Goal: Task Accomplishment & Management: Manage account settings

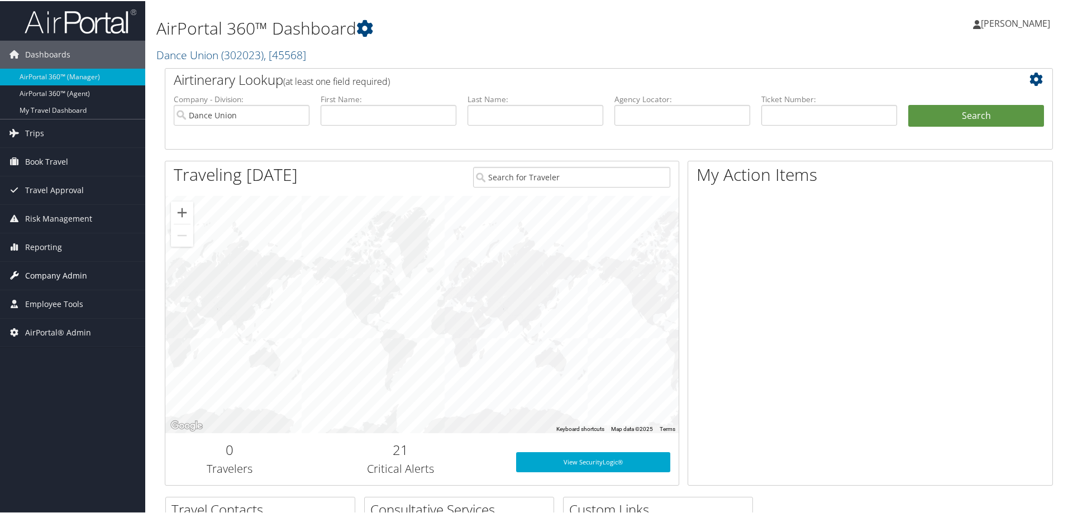
click at [45, 273] on span "Company Admin" at bounding box center [56, 275] width 62 height 28
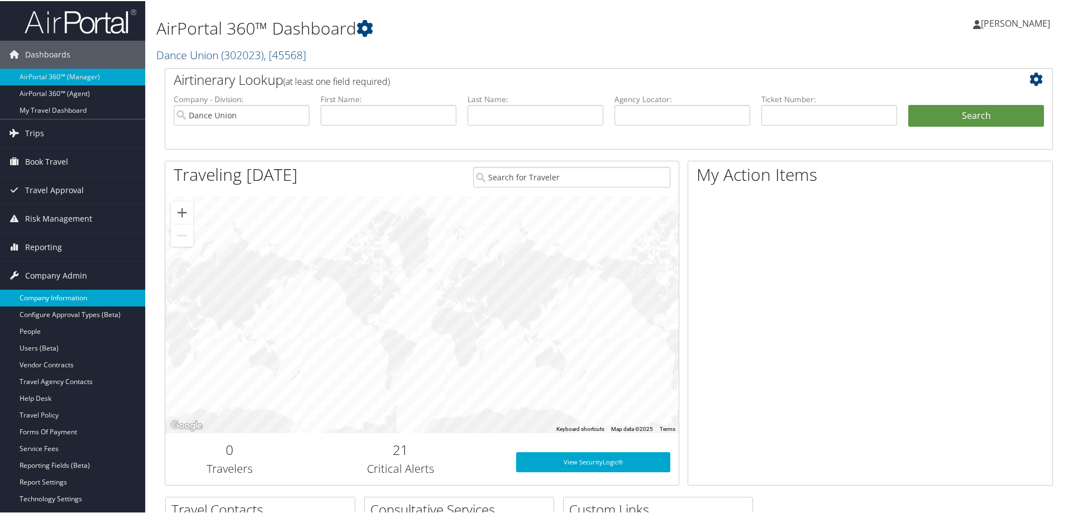
click at [48, 298] on link "Company Information" at bounding box center [72, 297] width 145 height 17
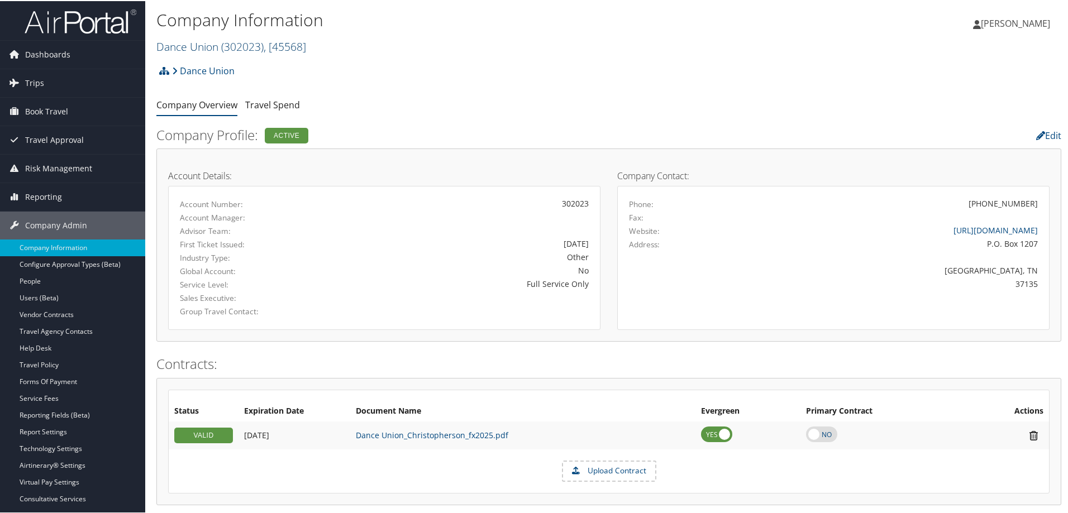
click at [207, 50] on link "Dance Union ( 302023 ) , [ 45568 ]" at bounding box center [231, 45] width 150 height 15
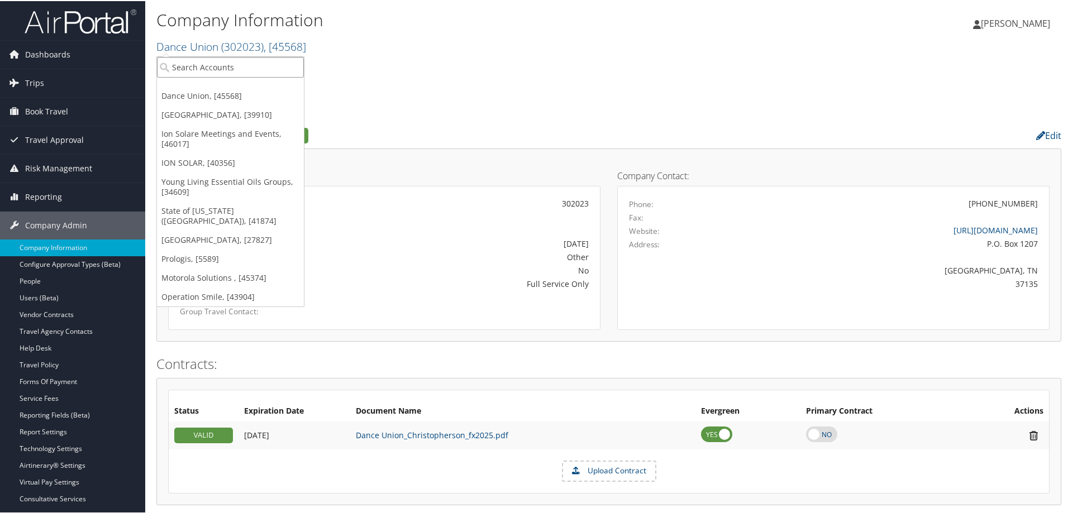
click at [208, 66] on input "search" at bounding box center [230, 66] width 147 height 21
type input "r"
